Goal: Transaction & Acquisition: Purchase product/service

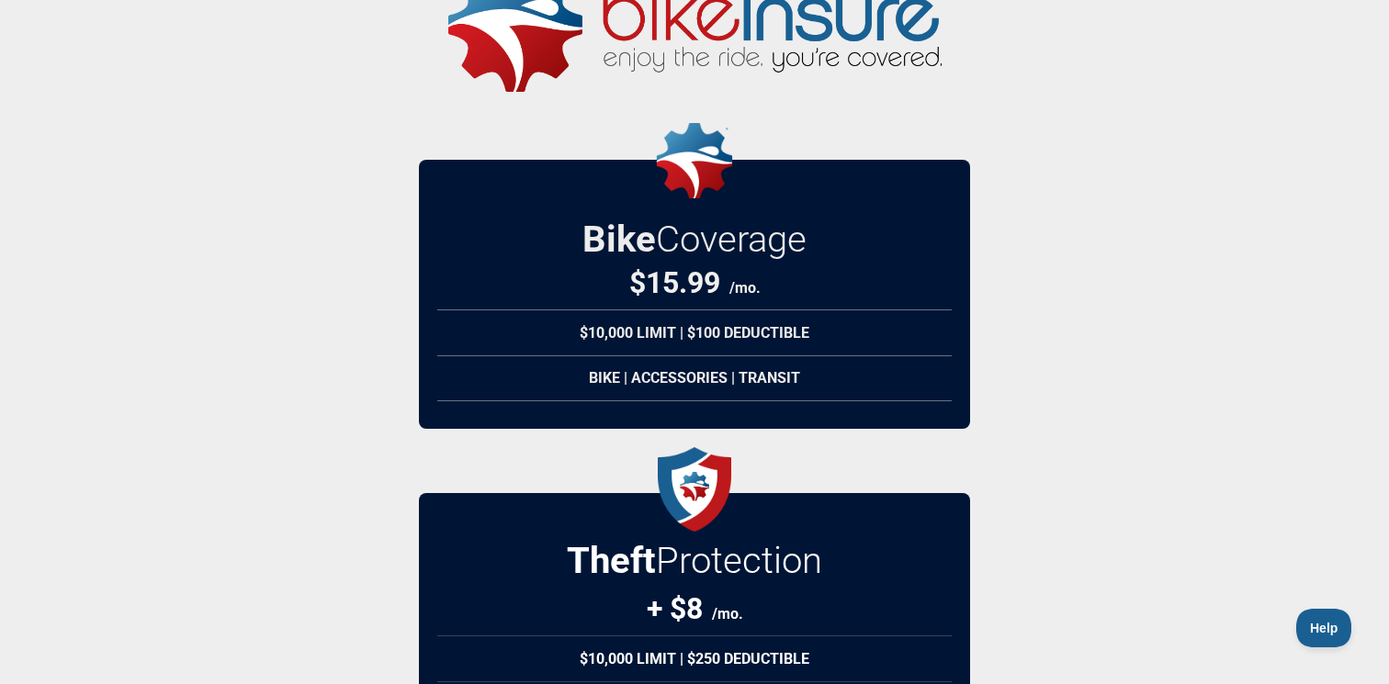
scroll to position [101, 0]
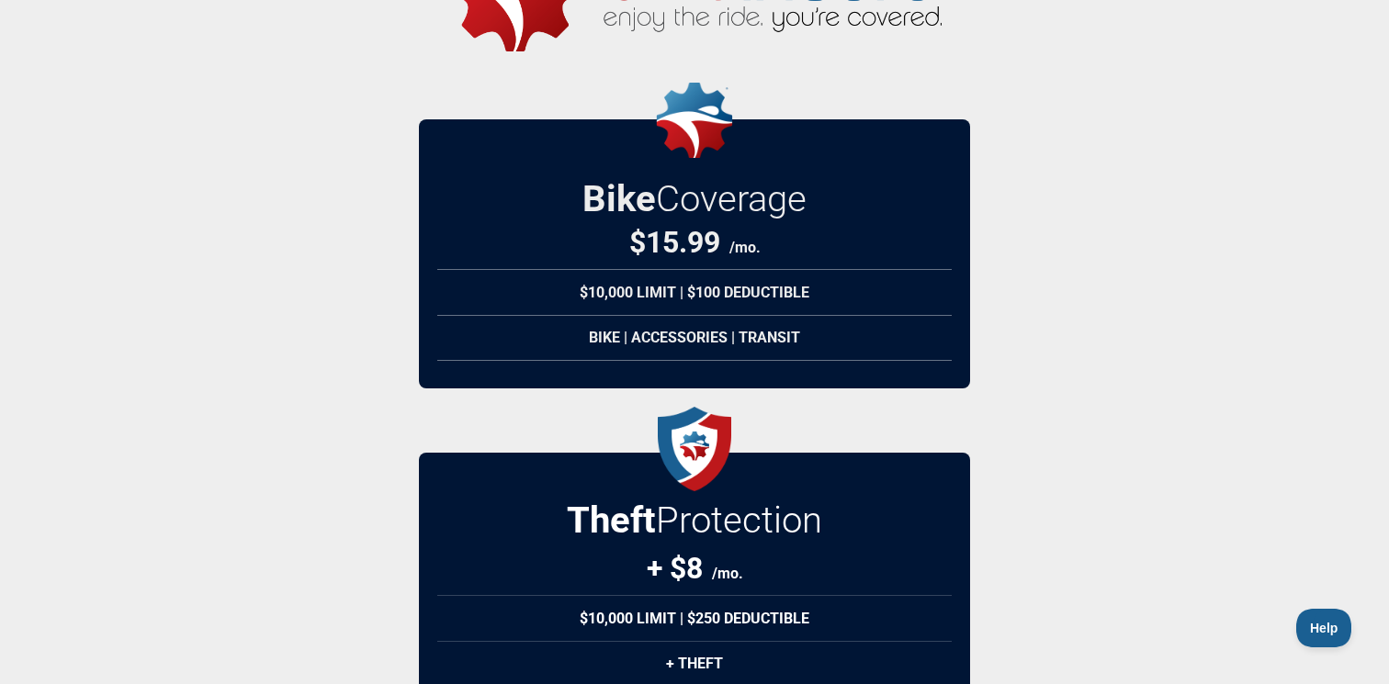
click at [696, 142] on img at bounding box center [695, 120] width 92 height 75
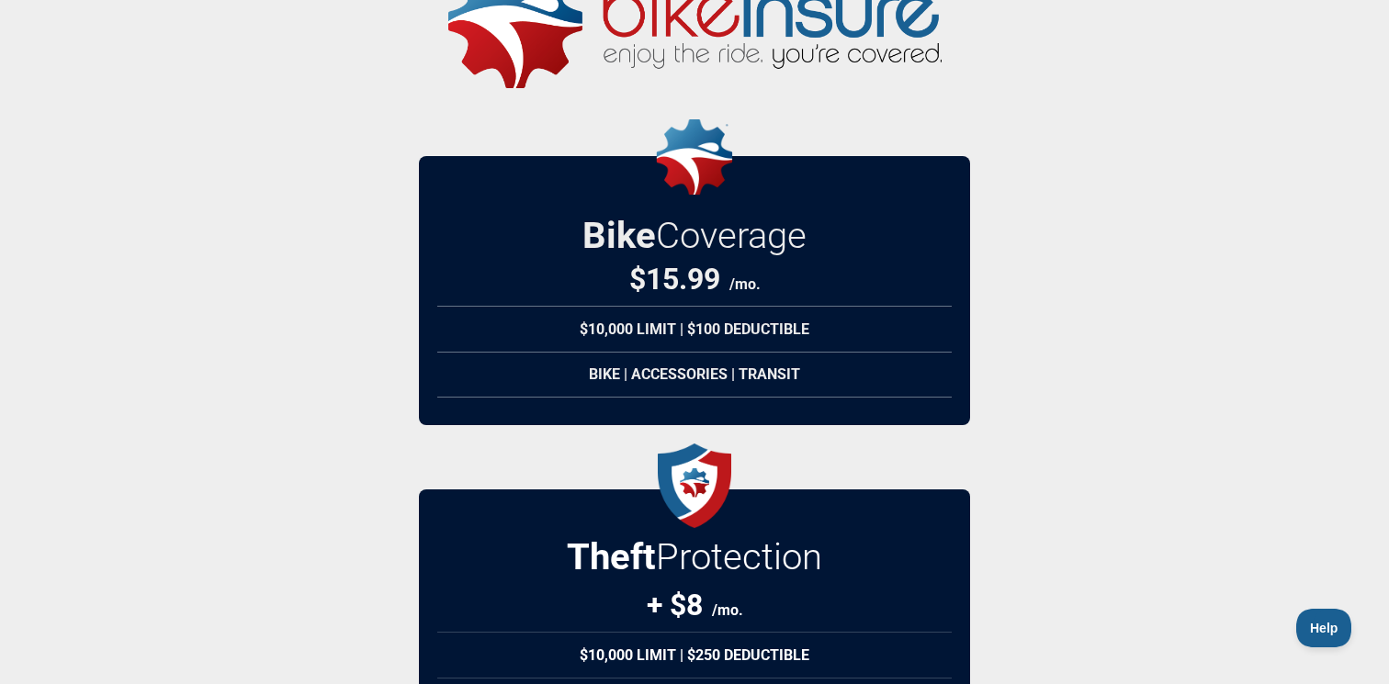
scroll to position [0, 0]
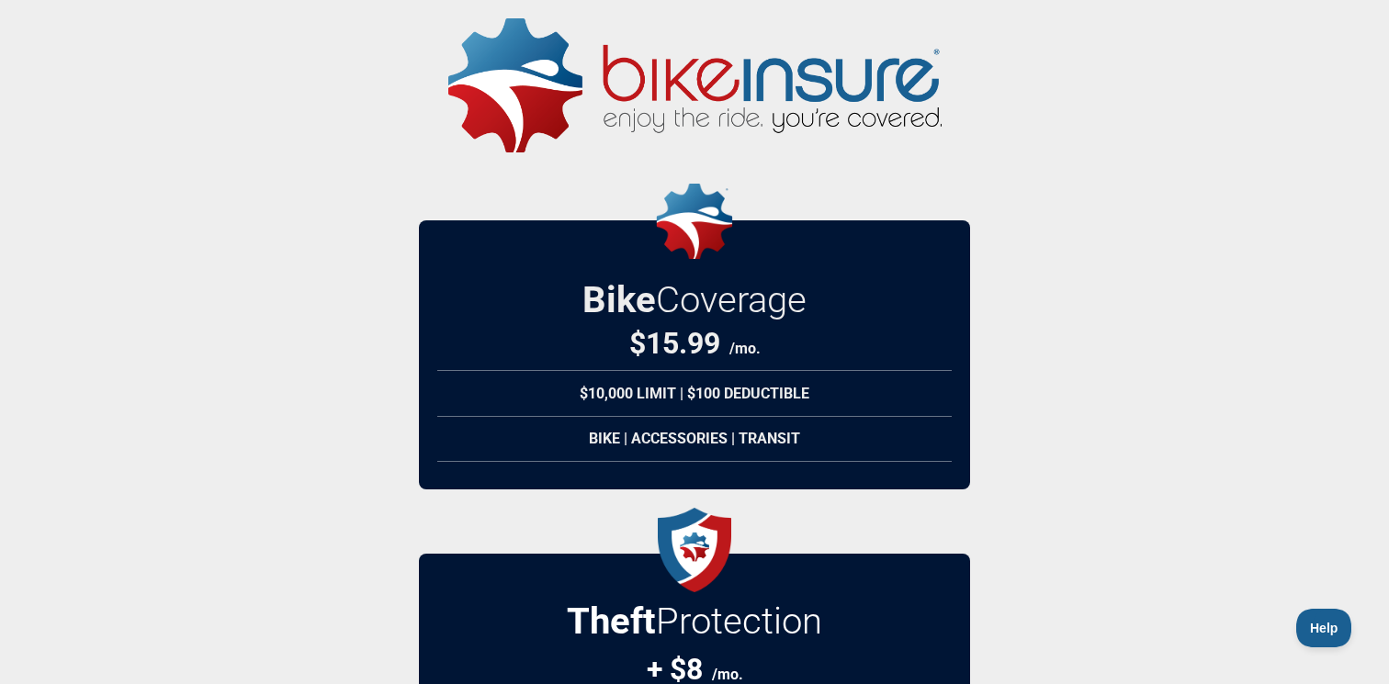
click at [673, 292] on span "Coverage" at bounding box center [731, 299] width 151 height 43
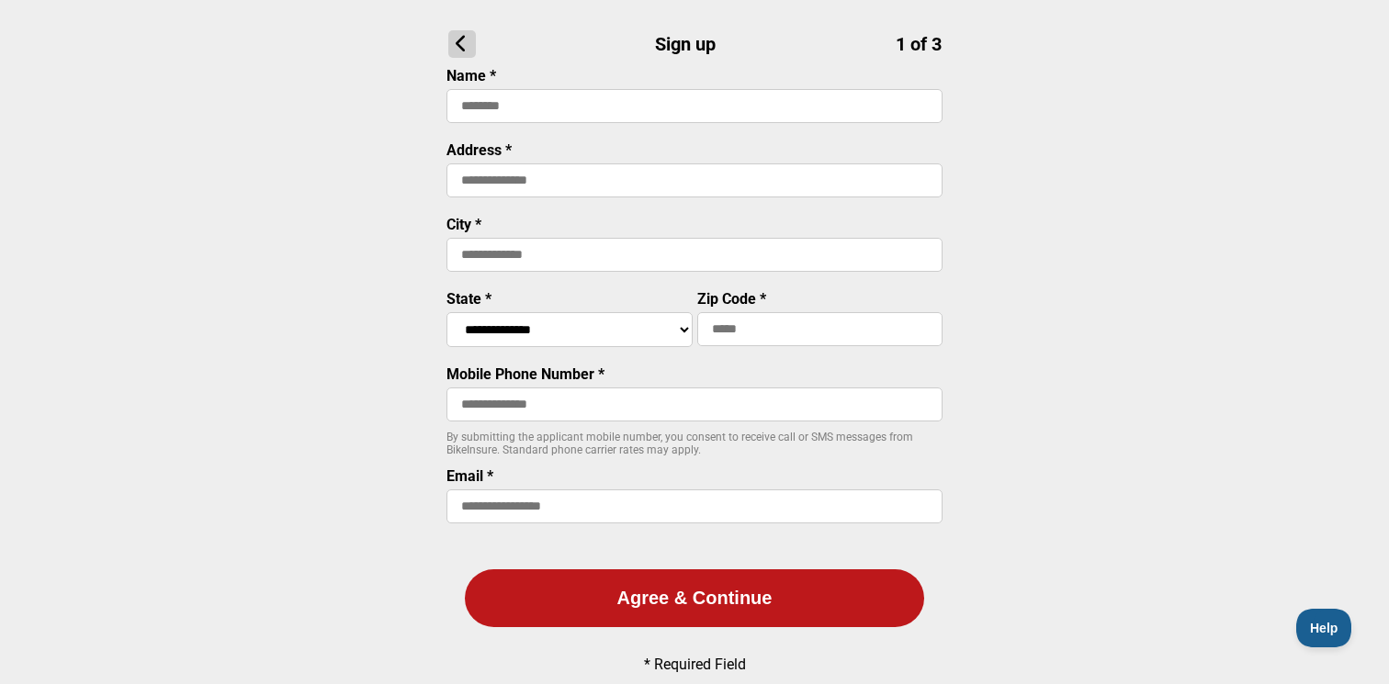
scroll to position [231, 0]
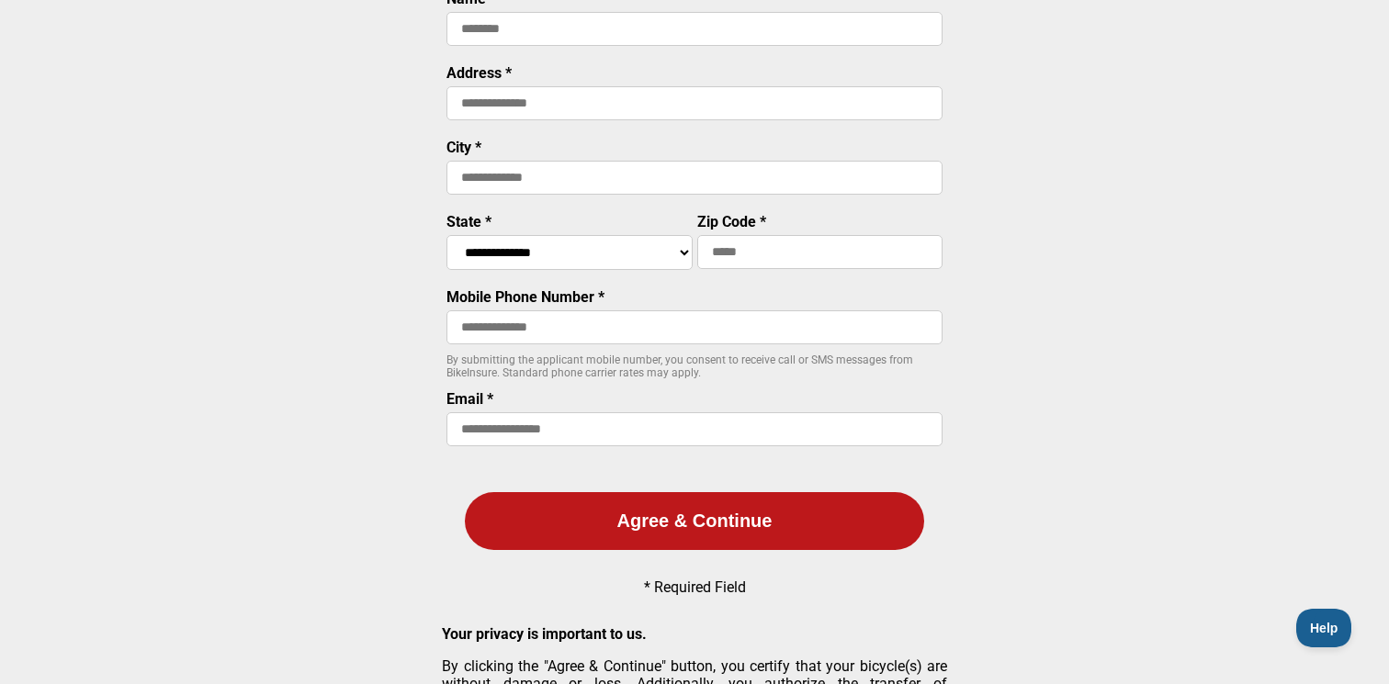
click at [613, 255] on select "**********" at bounding box center [569, 252] width 246 height 35
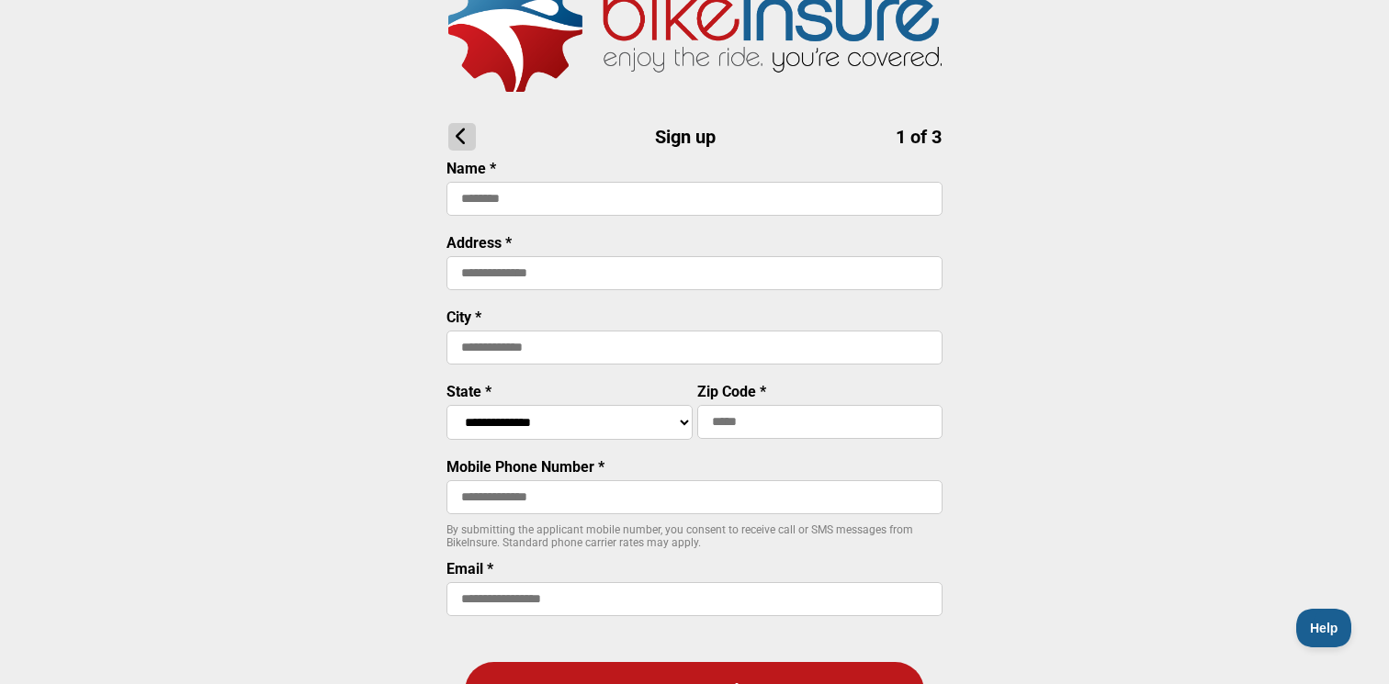
scroll to position [0, 0]
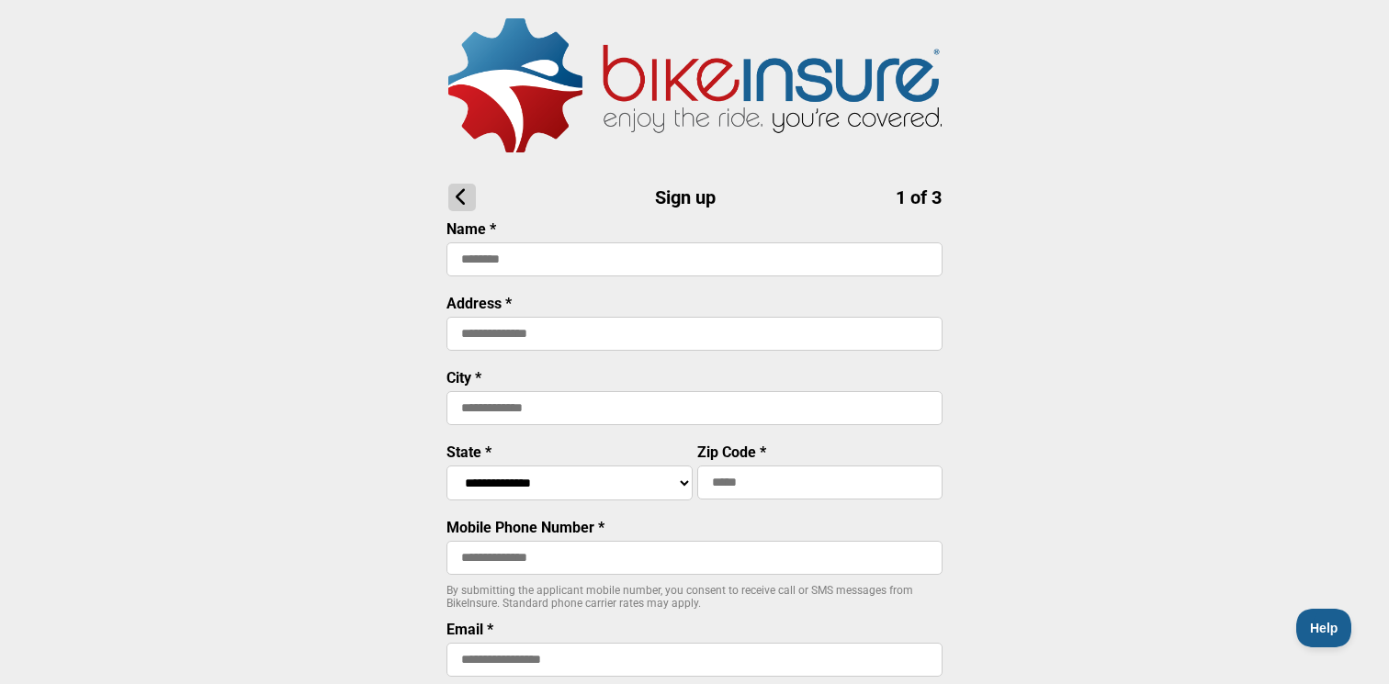
click at [530, 72] on img at bounding box center [694, 85] width 493 height 134
